Goal: Use online tool/utility: Utilize a website feature to perform a specific function

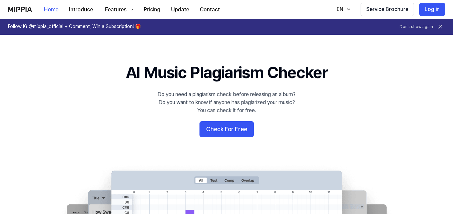
scroll to position [351, 0]
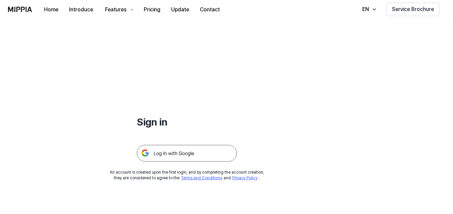
click at [189, 151] on img at bounding box center [187, 153] width 100 height 17
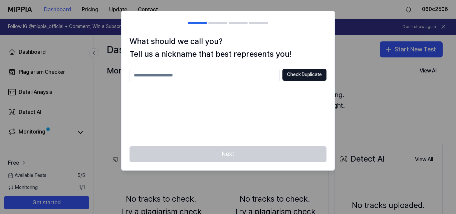
click at [256, 77] on input "text" at bounding box center [205, 75] width 150 height 13
type input "*"
click at [294, 77] on button "Check Duplicate" at bounding box center [304, 75] width 44 height 12
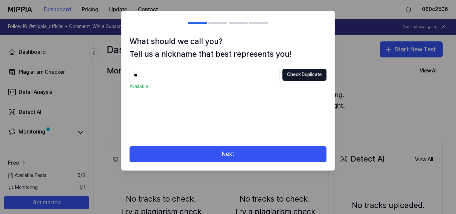
click at [149, 76] on input "**" at bounding box center [205, 75] width 150 height 13
type input "*"
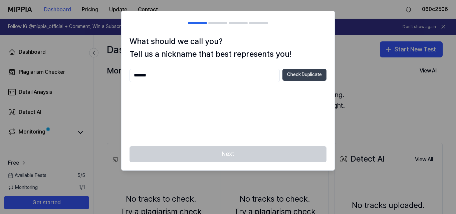
type input "*******"
click at [295, 75] on button "Check Duplicate" at bounding box center [304, 75] width 44 height 12
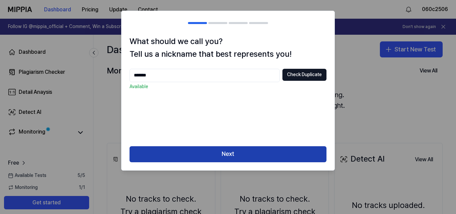
click at [206, 156] on button "Next" at bounding box center [228, 154] width 197 height 16
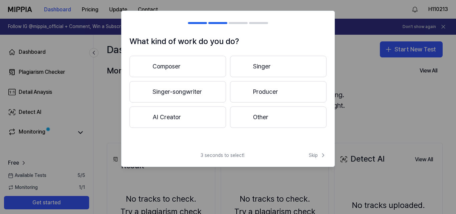
click at [191, 69] on button "Composer" at bounding box center [178, 66] width 96 height 21
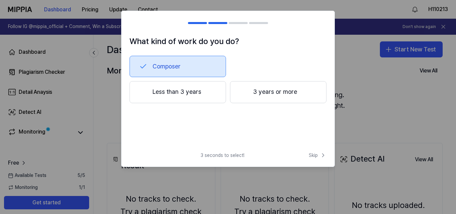
click at [203, 94] on button "Less than 3 years" at bounding box center [178, 92] width 96 height 22
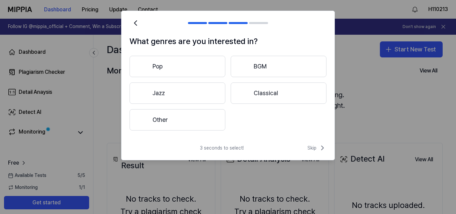
click at [198, 64] on button "Pop" at bounding box center [178, 66] width 96 height 21
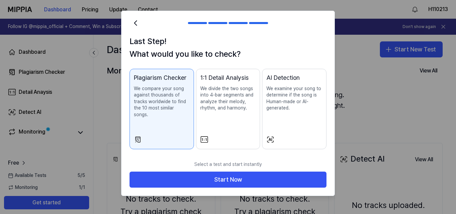
click at [171, 97] on p "We compare your song against thousands of tracks worldwide to find the 10 most …" at bounding box center [162, 101] width 56 height 33
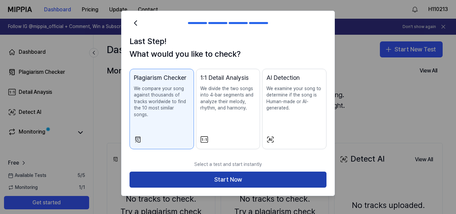
click at [188, 172] on button "Start Now" at bounding box center [228, 180] width 197 height 16
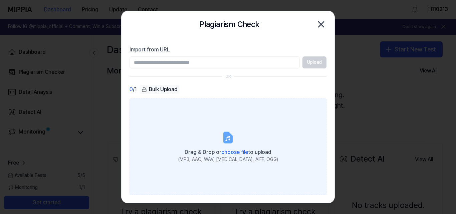
click at [227, 152] on span "choose file" at bounding box center [234, 152] width 27 height 6
click at [0, 0] on input "Drag & Drop or choose file to upload (MP3, AAC, WAV, FLAC, AIFF, OGG)" at bounding box center [0, 0] width 0 height 0
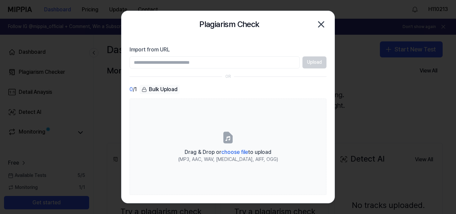
click at [272, 60] on input "Import from URL" at bounding box center [215, 62] width 170 height 12
click at [221, 59] on input "Import from URL" at bounding box center [215, 62] width 170 height 12
